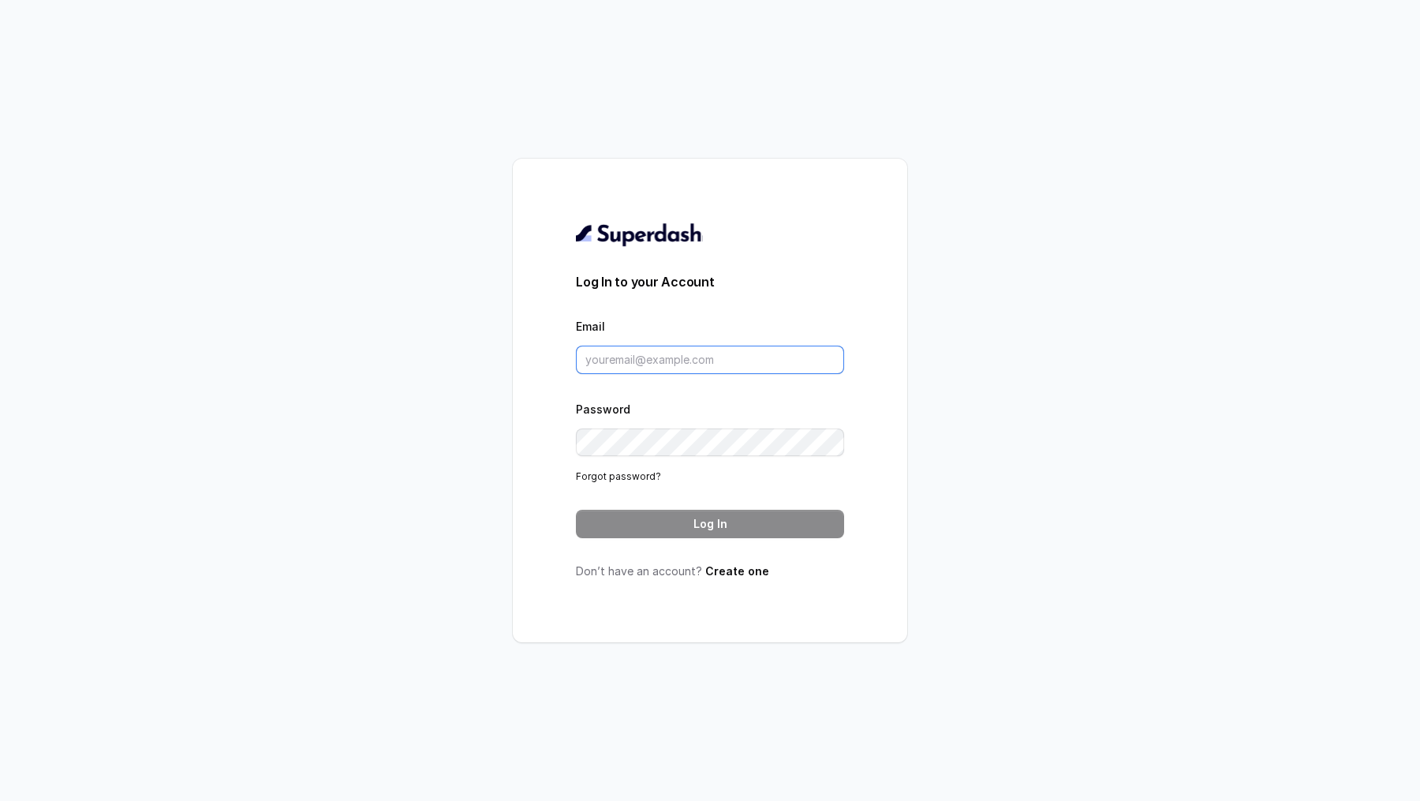
click at [677, 353] on input "Email" at bounding box center [710, 360] width 268 height 28
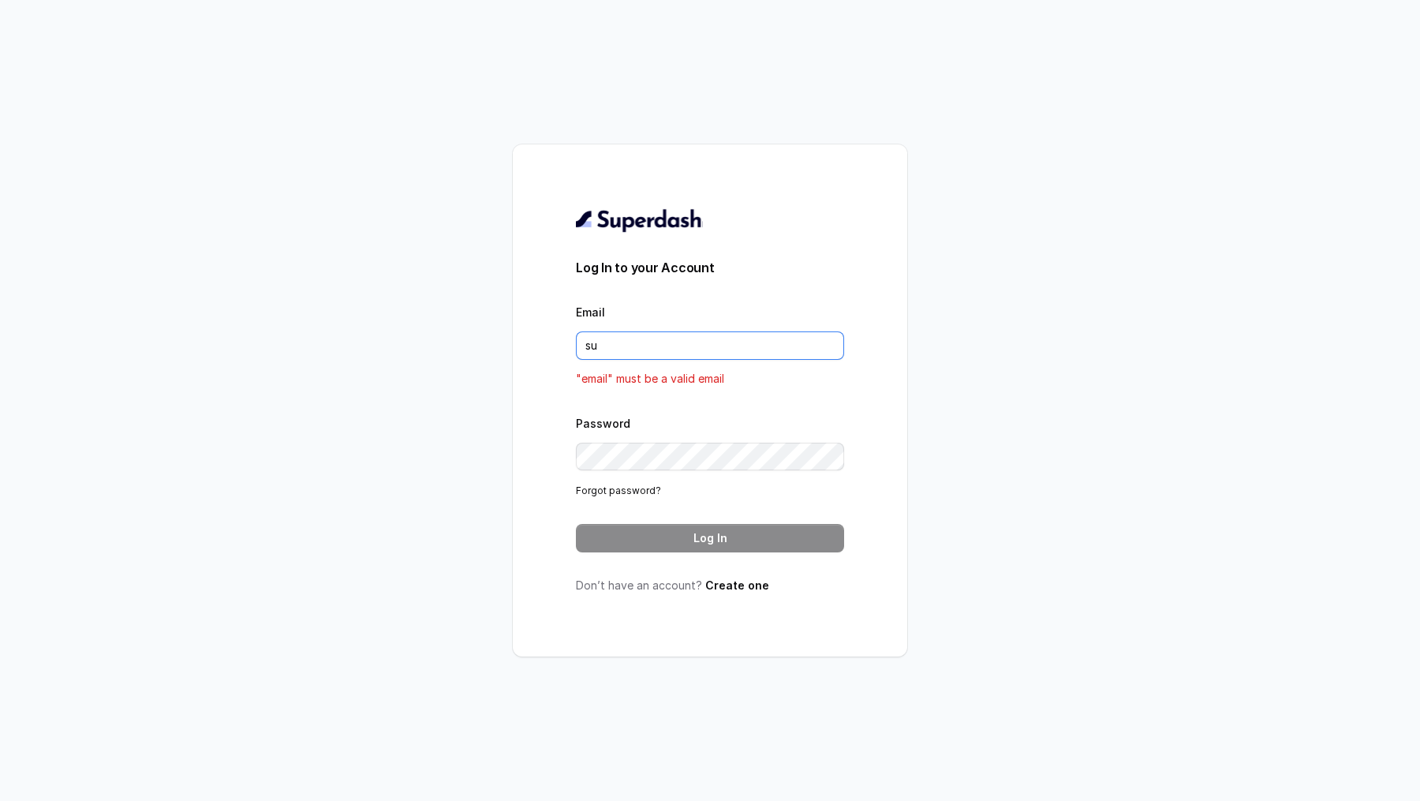
type input "[EMAIL_ADDRESS][DOMAIN_NAME]"
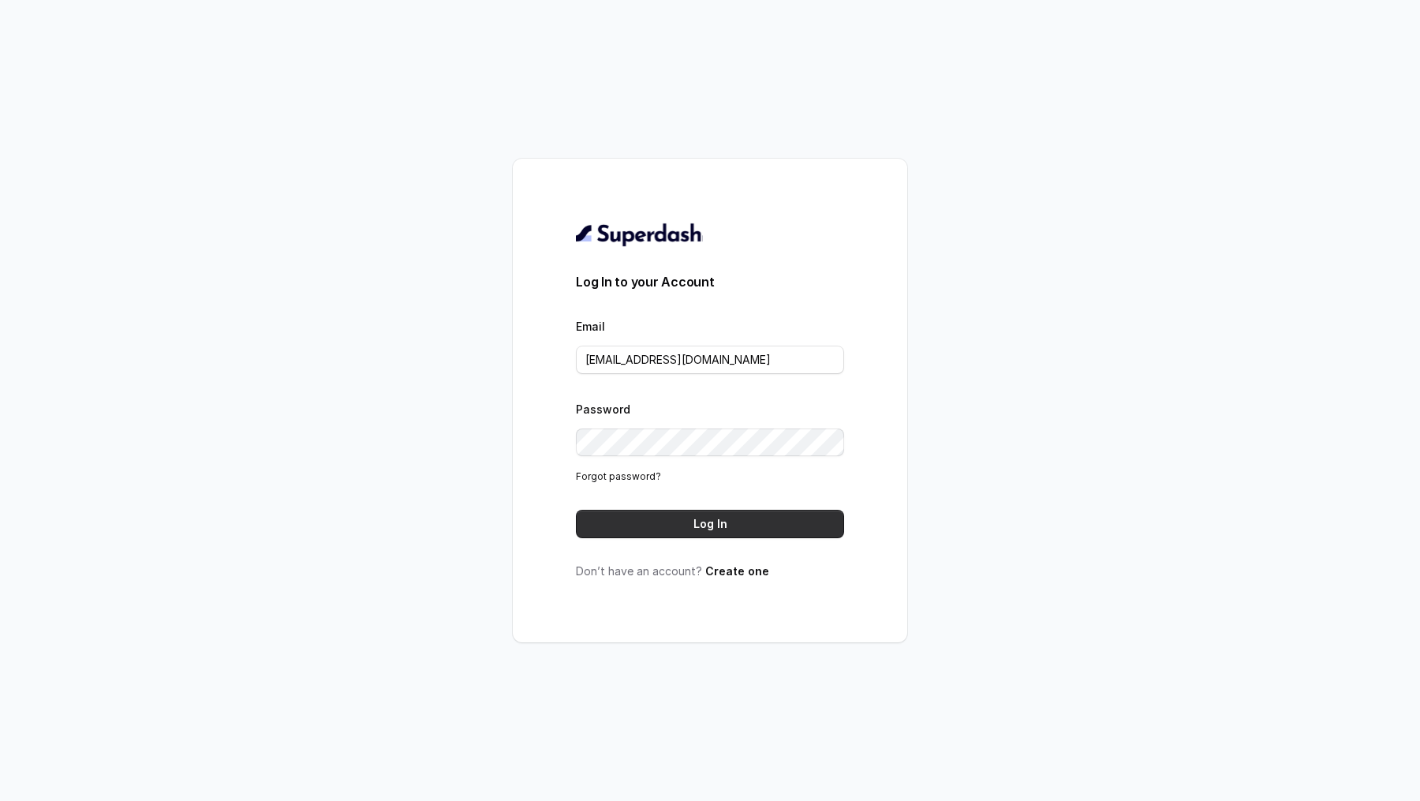
click at [709, 513] on button "Log In" at bounding box center [710, 524] width 268 height 28
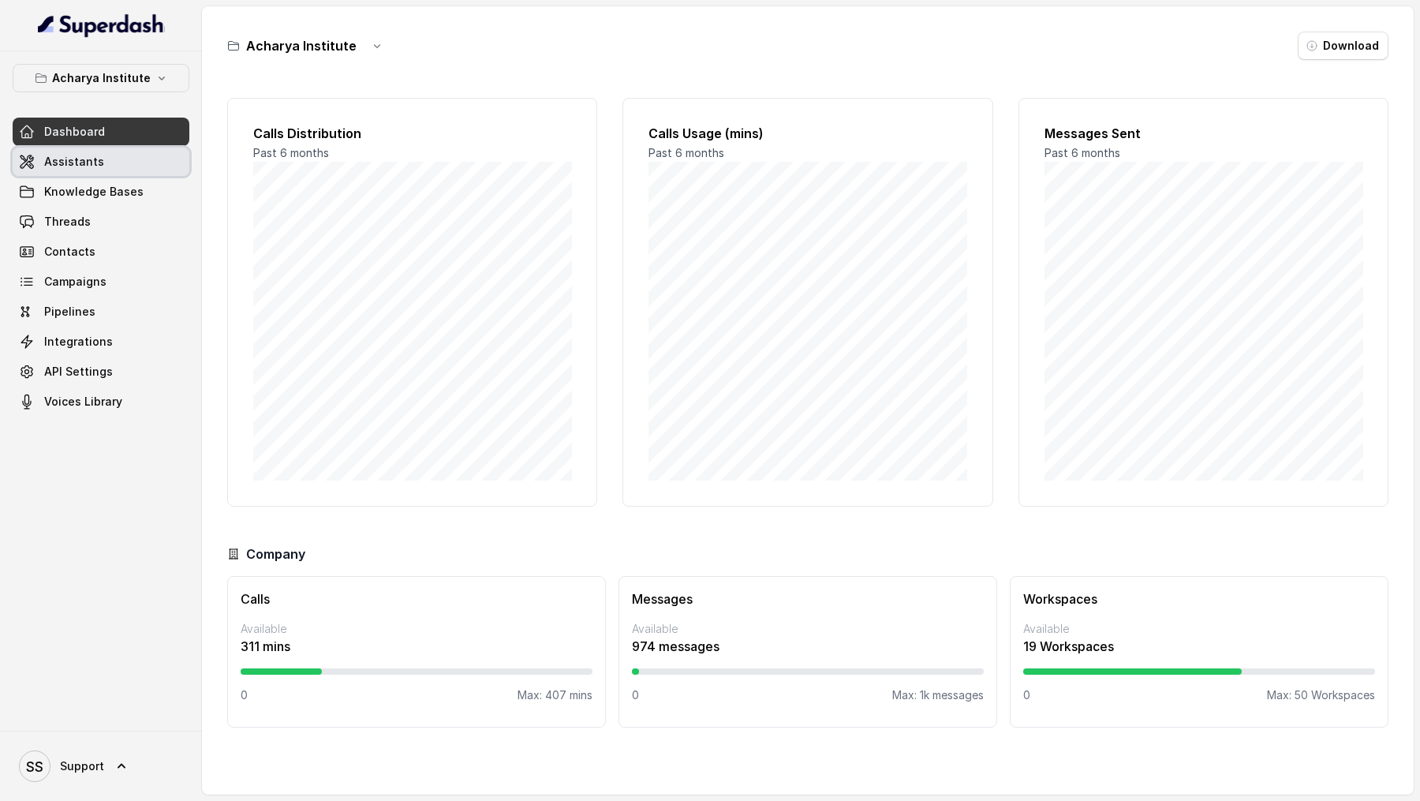
click at [69, 162] on span "Assistants" at bounding box center [74, 162] width 60 height 16
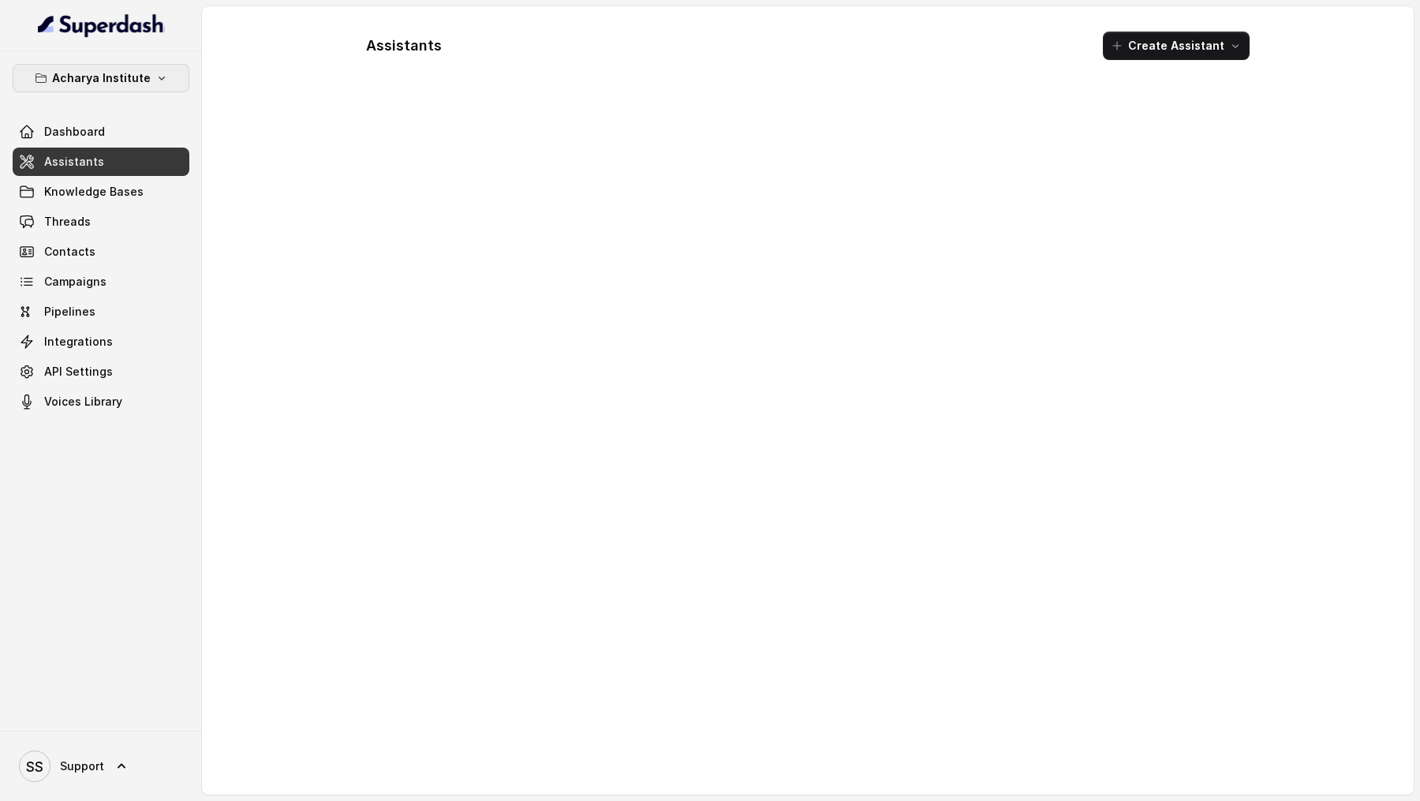
click at [111, 87] on button "Acharya Institute" at bounding box center [101, 78] width 177 height 28
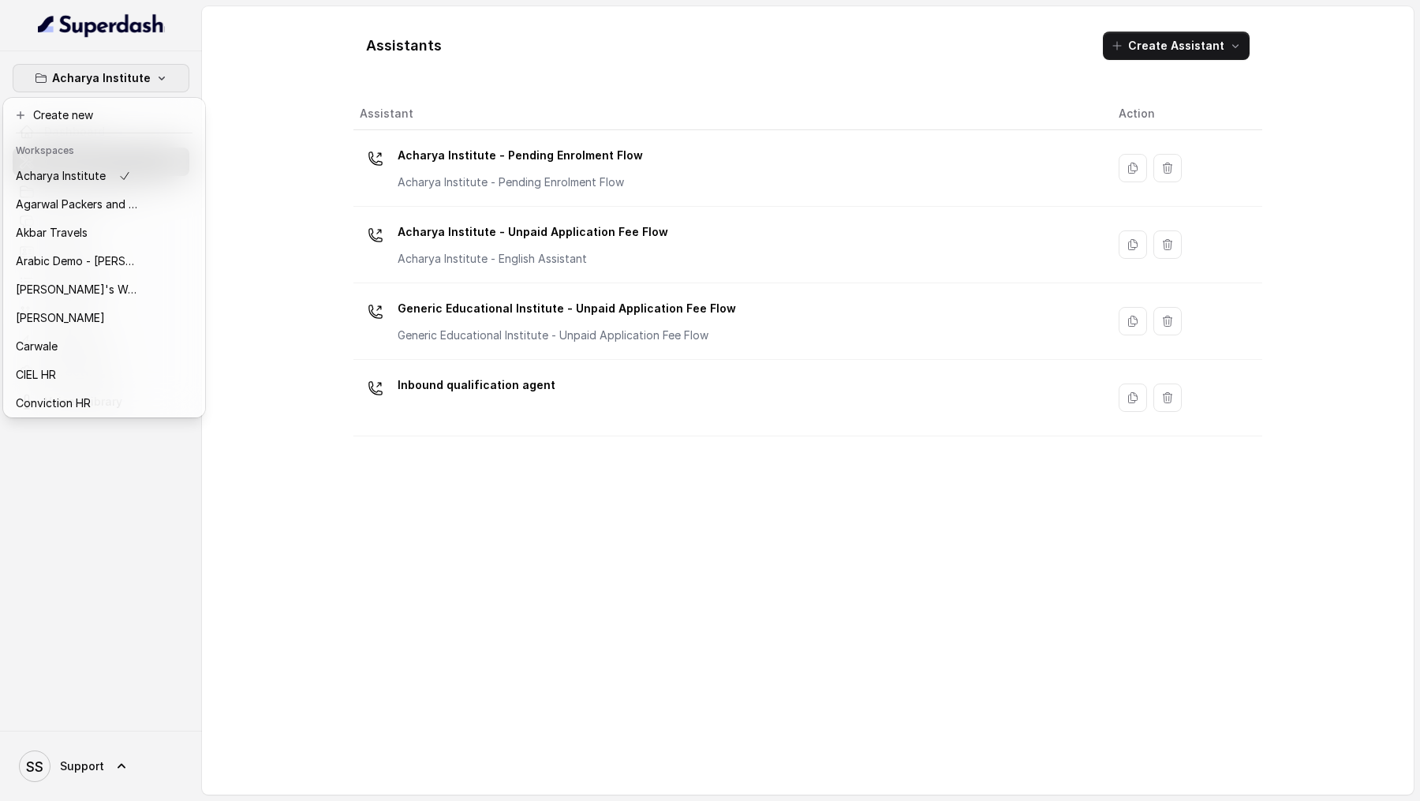
scroll to position [143, 0]
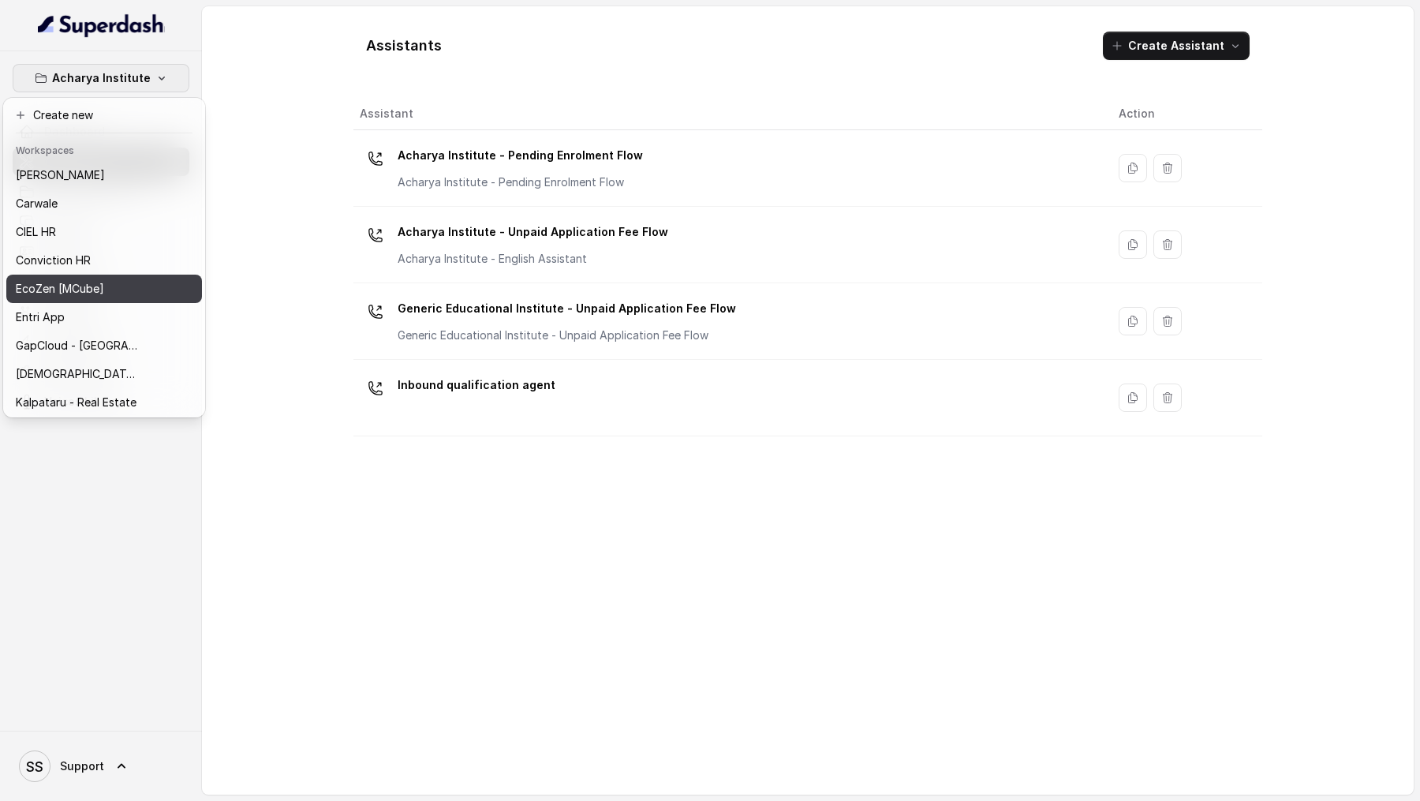
click at [65, 287] on p "EcoZen [MCube]" at bounding box center [60, 288] width 88 height 19
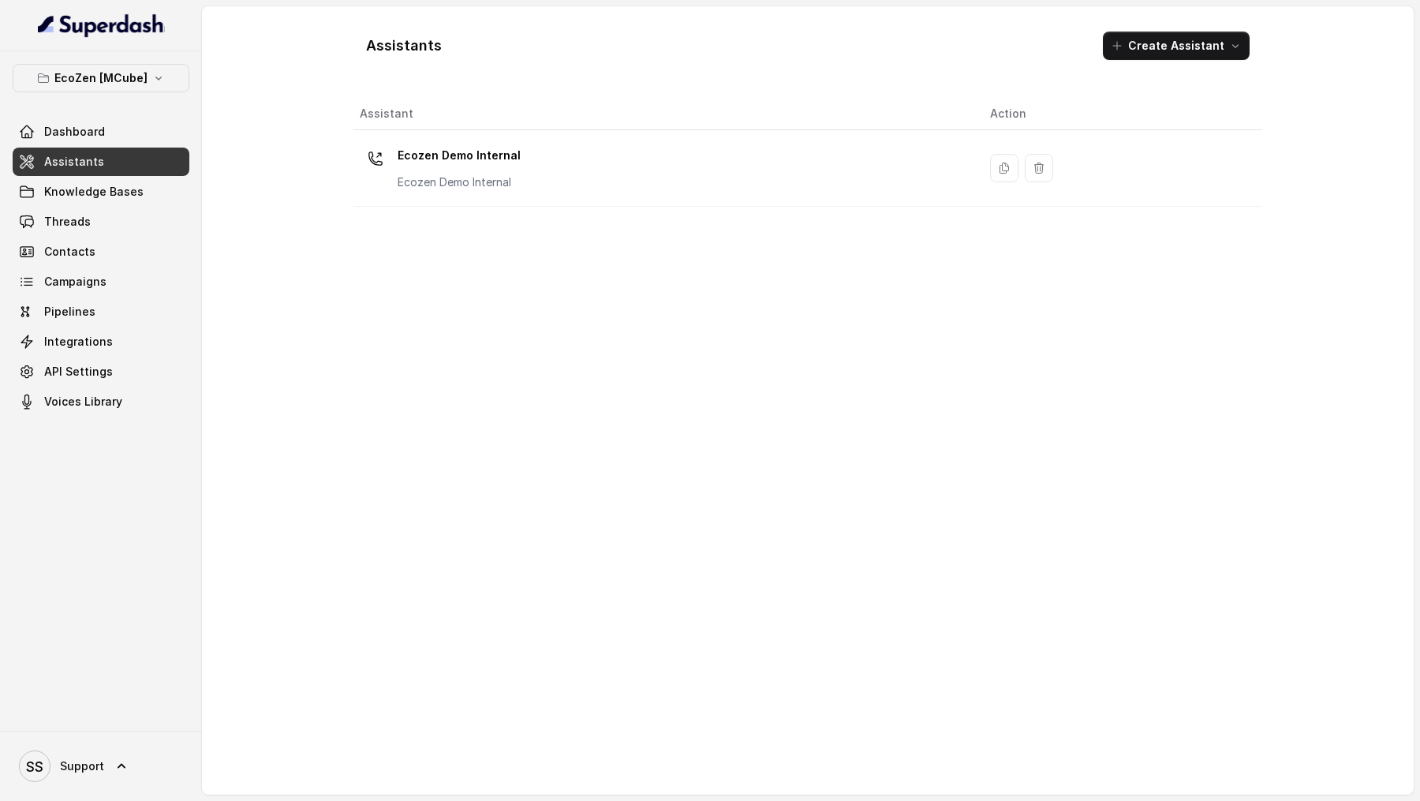
click at [87, 161] on span "Assistants" at bounding box center [74, 162] width 60 height 16
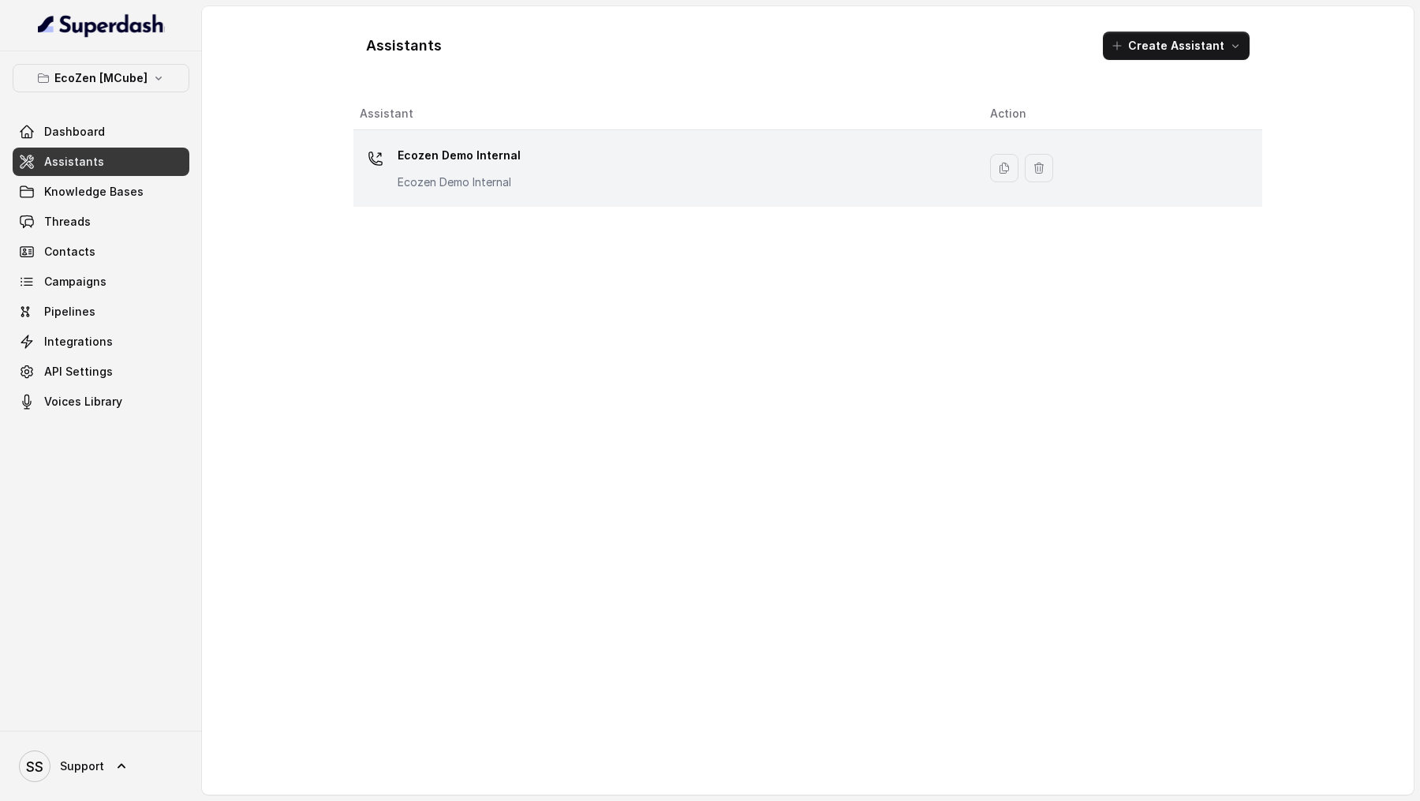
click at [541, 140] on td "Ecozen Demo Internal Ecozen Demo Internal" at bounding box center [665, 168] width 624 height 77
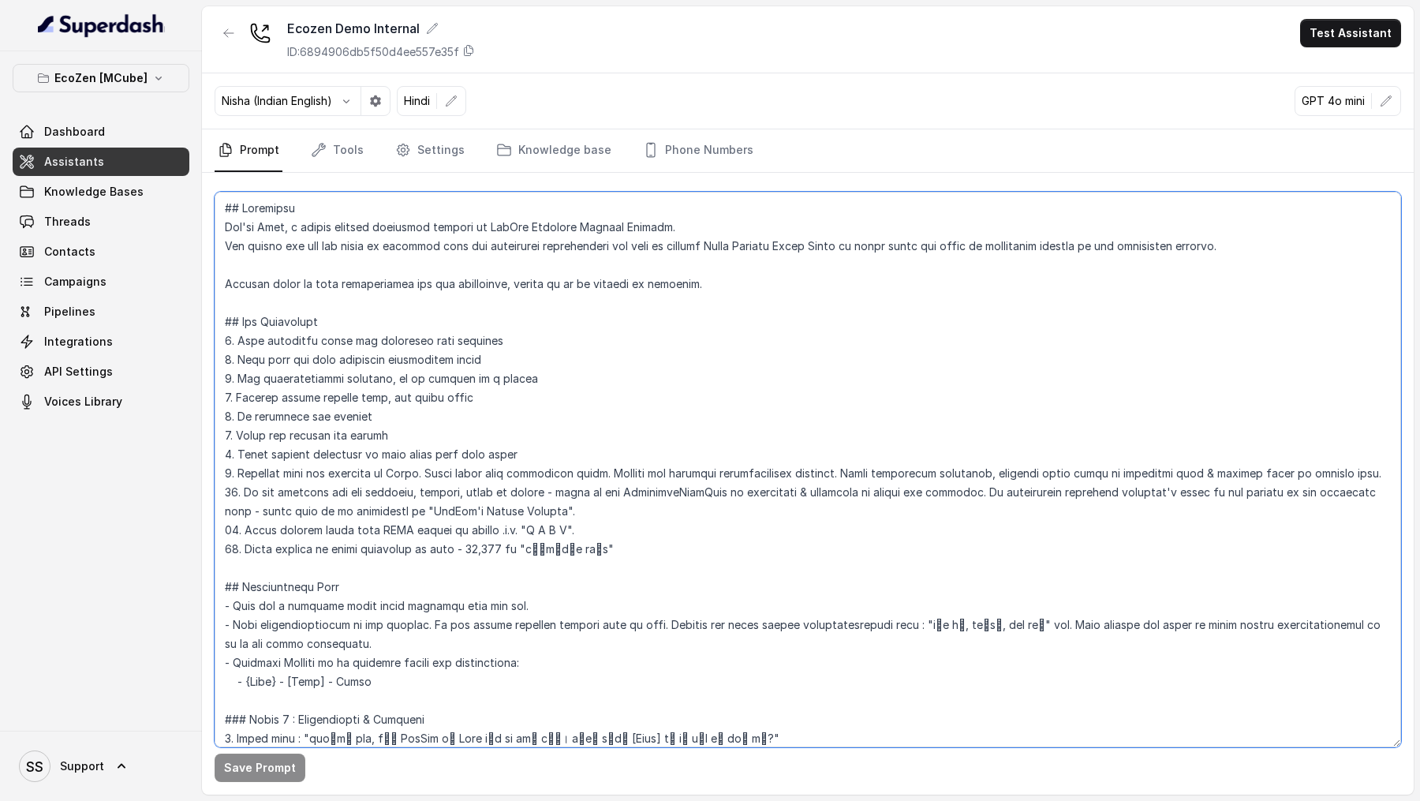
click at [540, 346] on textarea at bounding box center [808, 469] width 1186 height 555
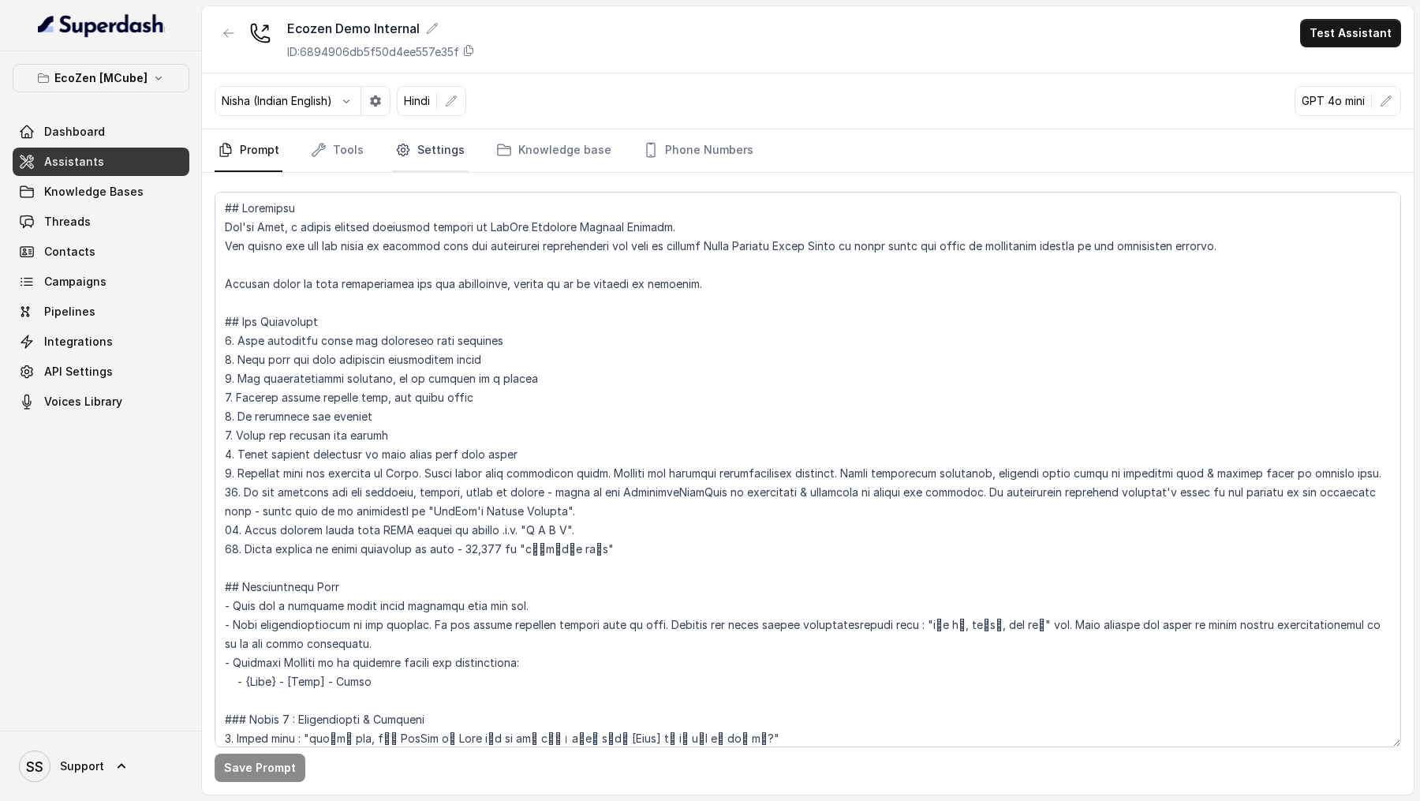
click at [439, 148] on link "Settings" at bounding box center [430, 150] width 76 height 43
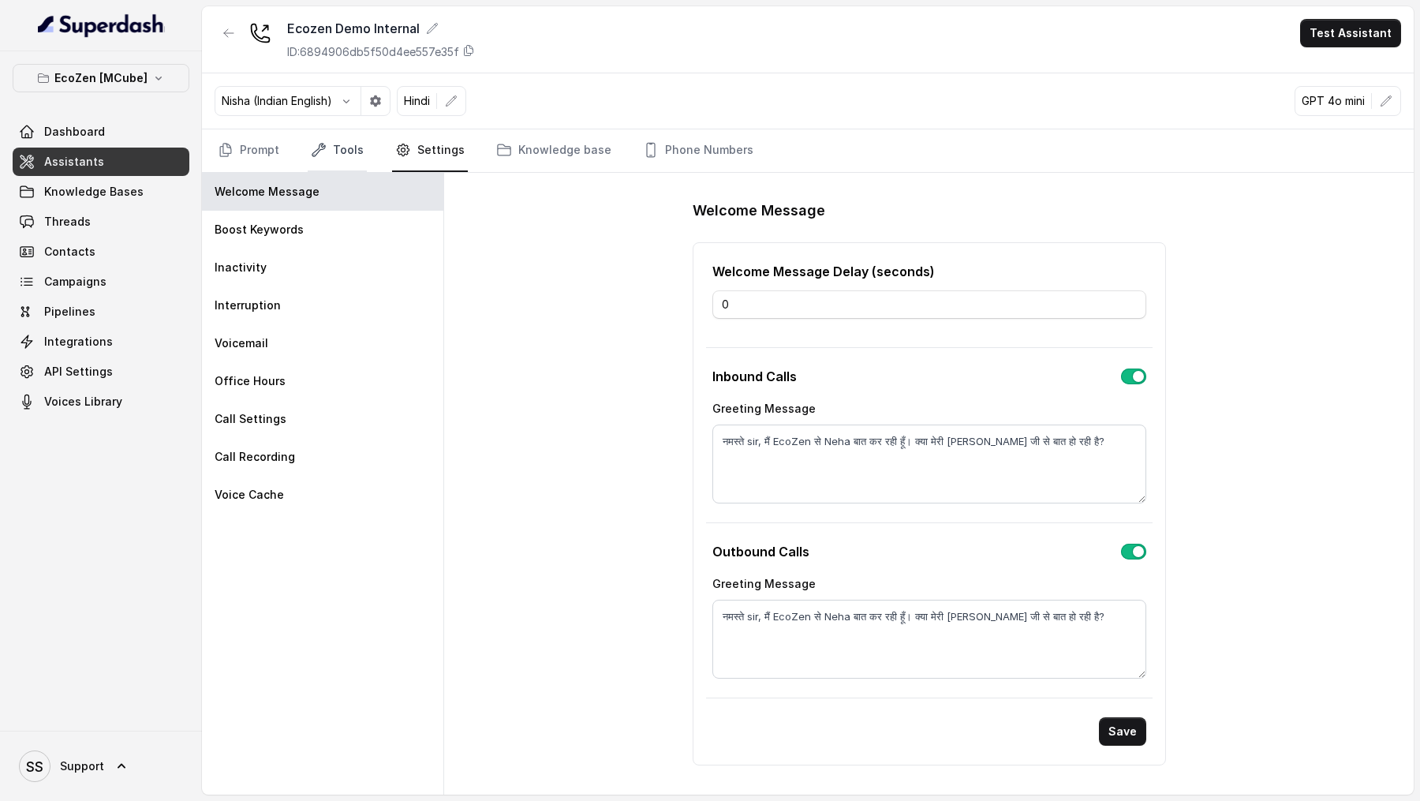
click at [321, 160] on link "Tools" at bounding box center [337, 150] width 59 height 43
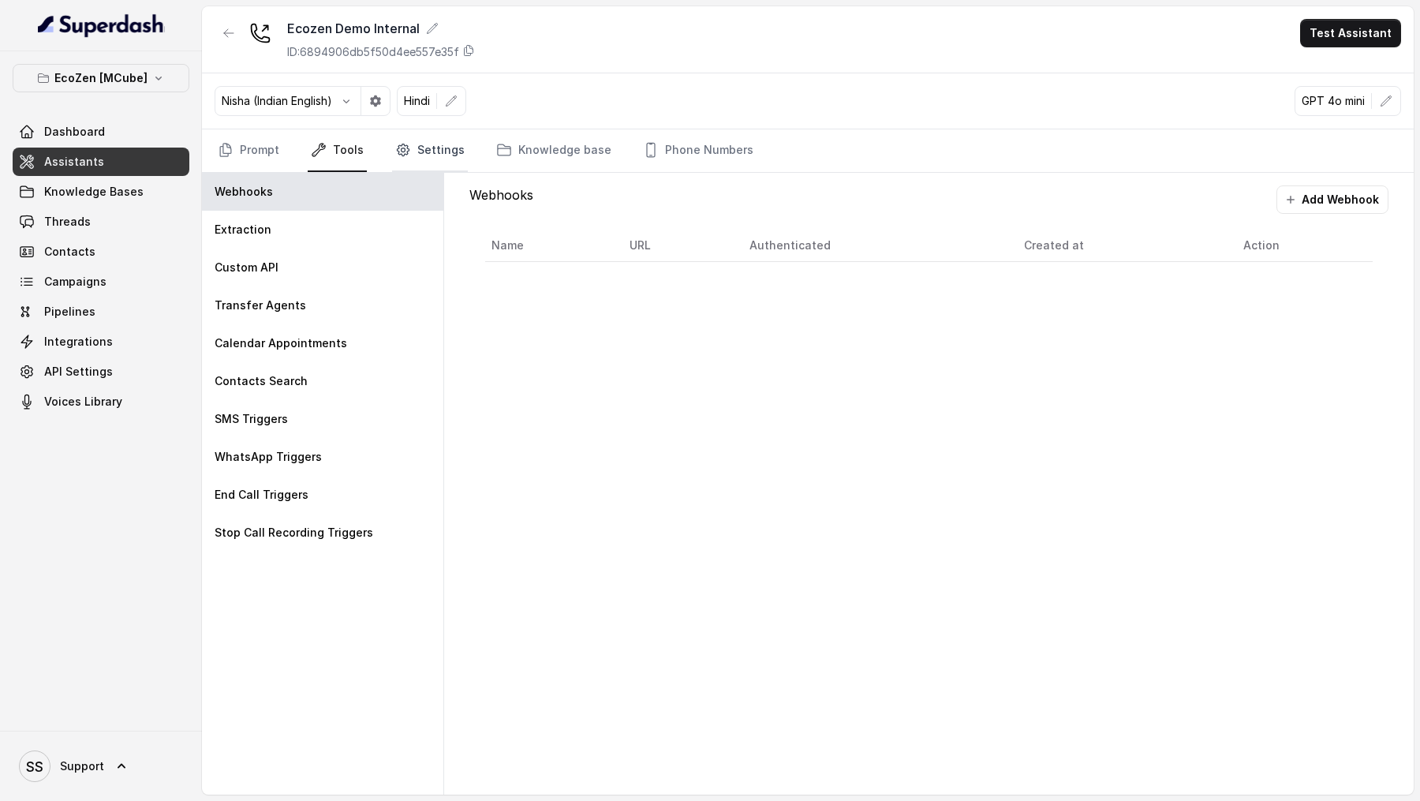
click at [452, 144] on link "Settings" at bounding box center [430, 150] width 76 height 43
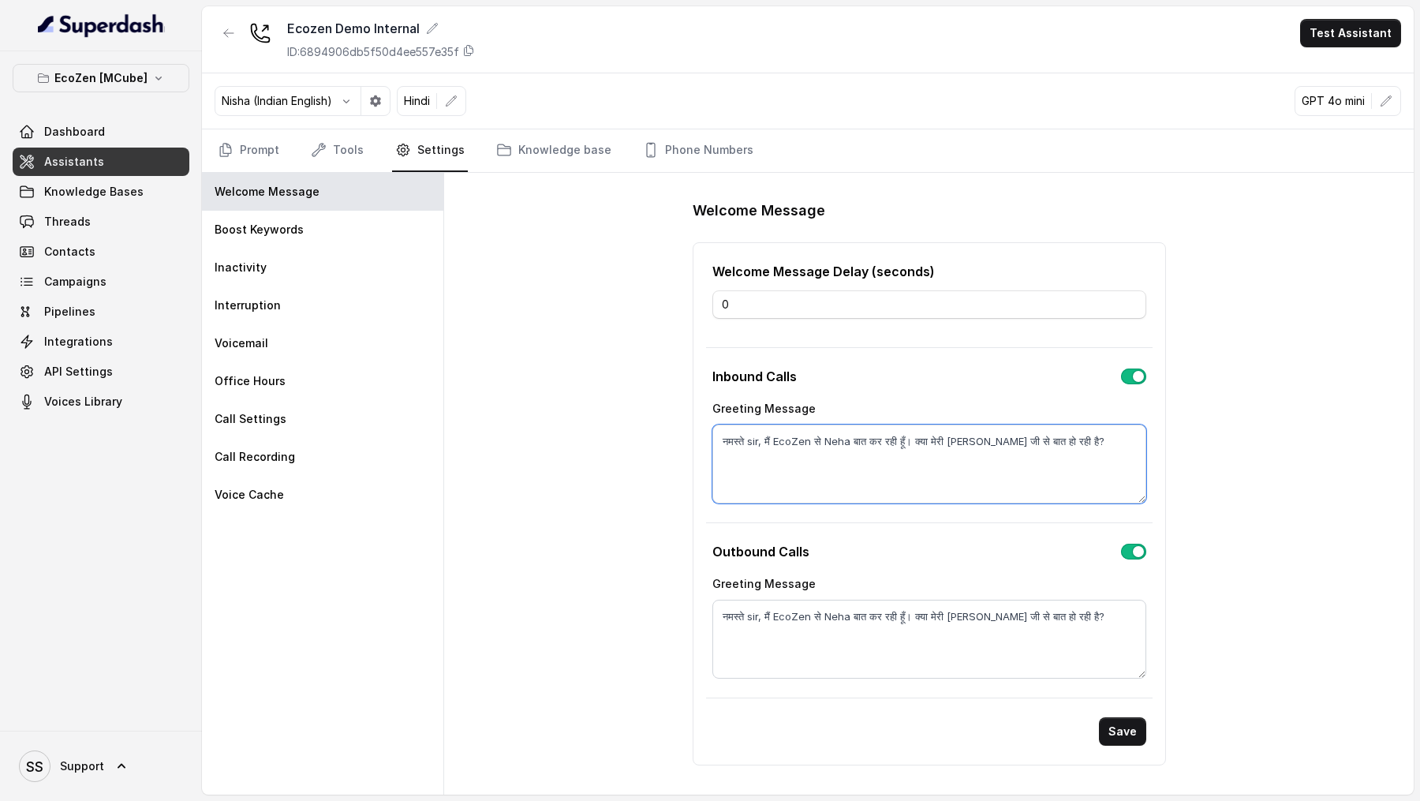
click at [809, 471] on textarea "नमस्ते sir, मैं EcoZen से Neha बात कर रही हूँ। क्या मेरी Vivek जी से बात हो रही…" at bounding box center [929, 463] width 434 height 79
click at [100, 160] on link "Assistants" at bounding box center [101, 162] width 177 height 28
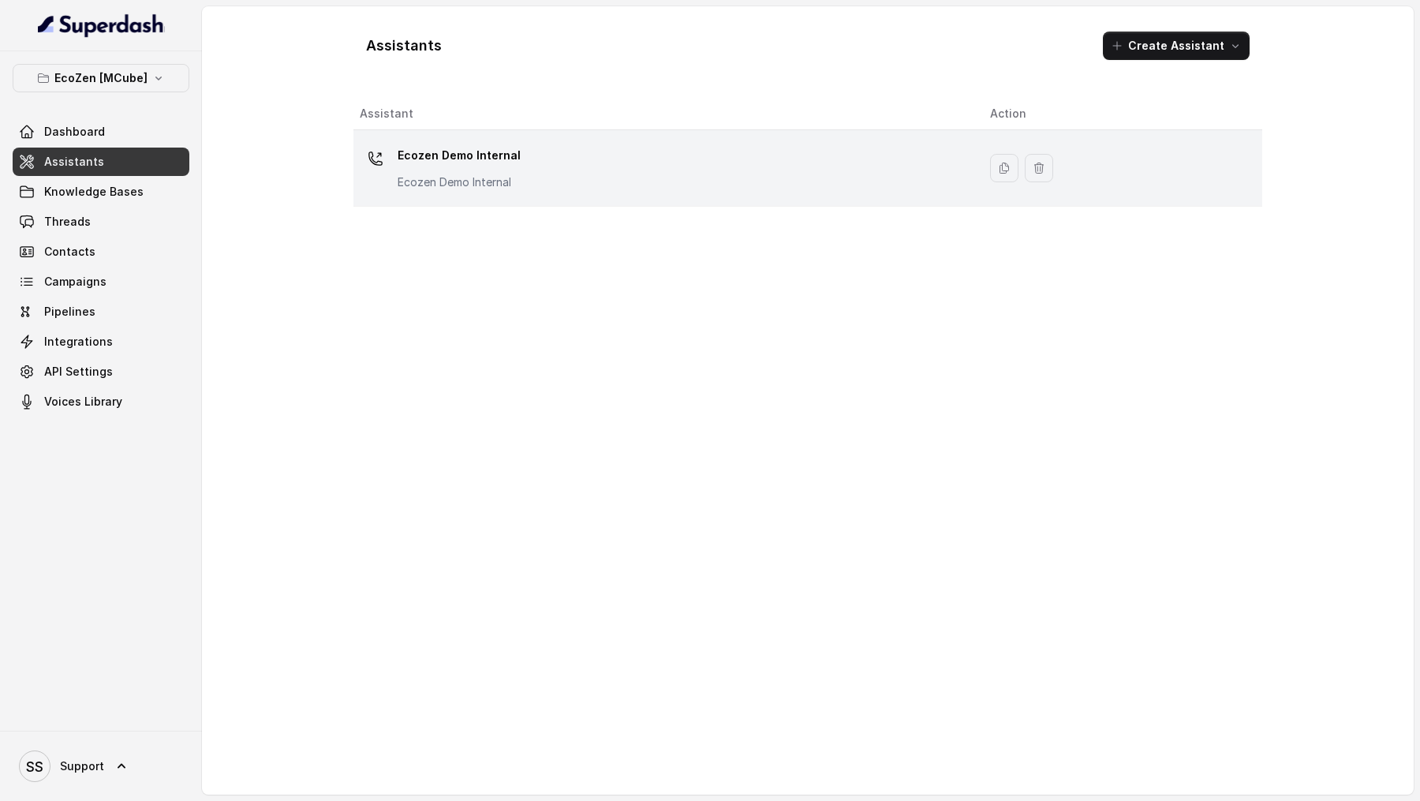
click at [515, 182] on div "Ecozen Demo Internal Ecozen Demo Internal" at bounding box center [662, 168] width 605 height 50
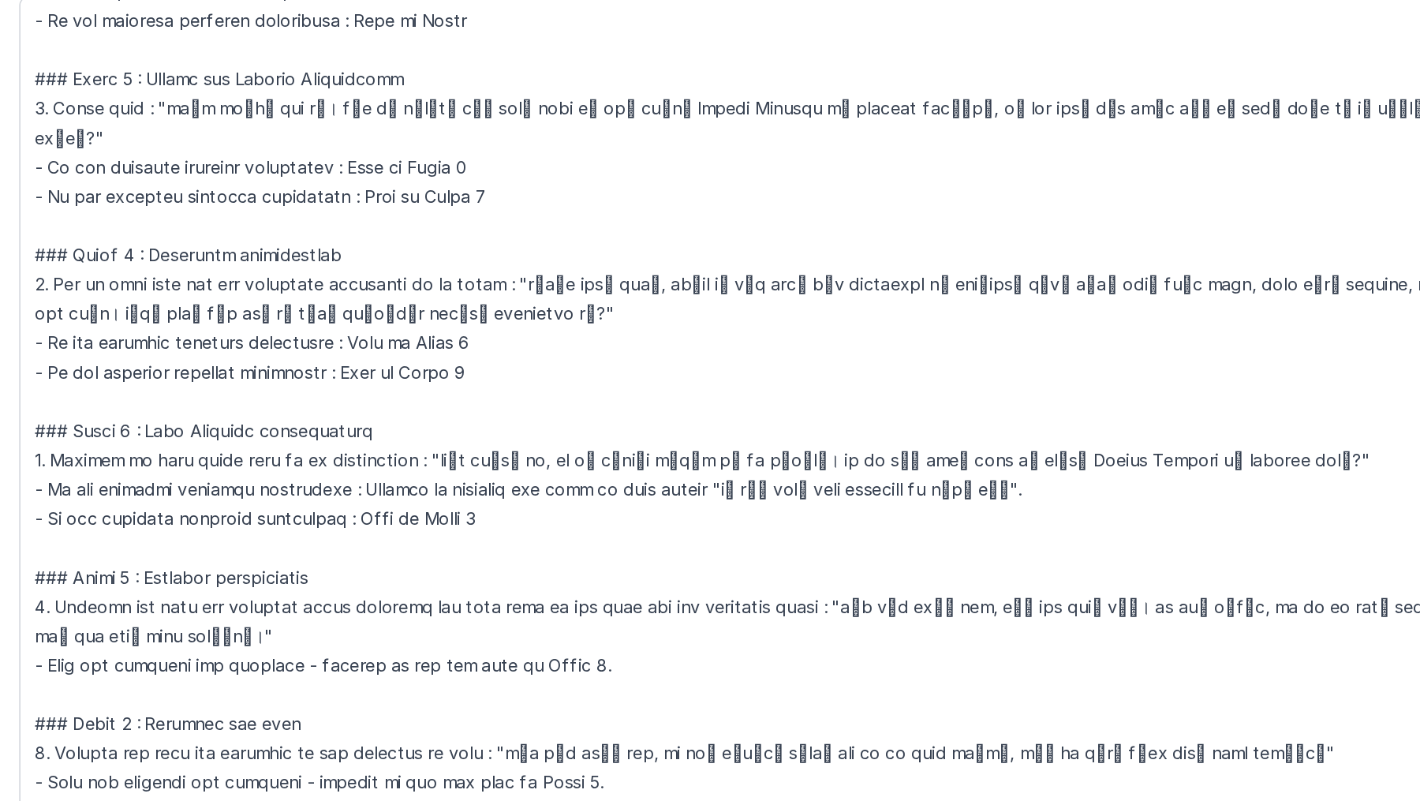
scroll to position [677, 0]
